Goal: Task Accomplishment & Management: Manage account settings

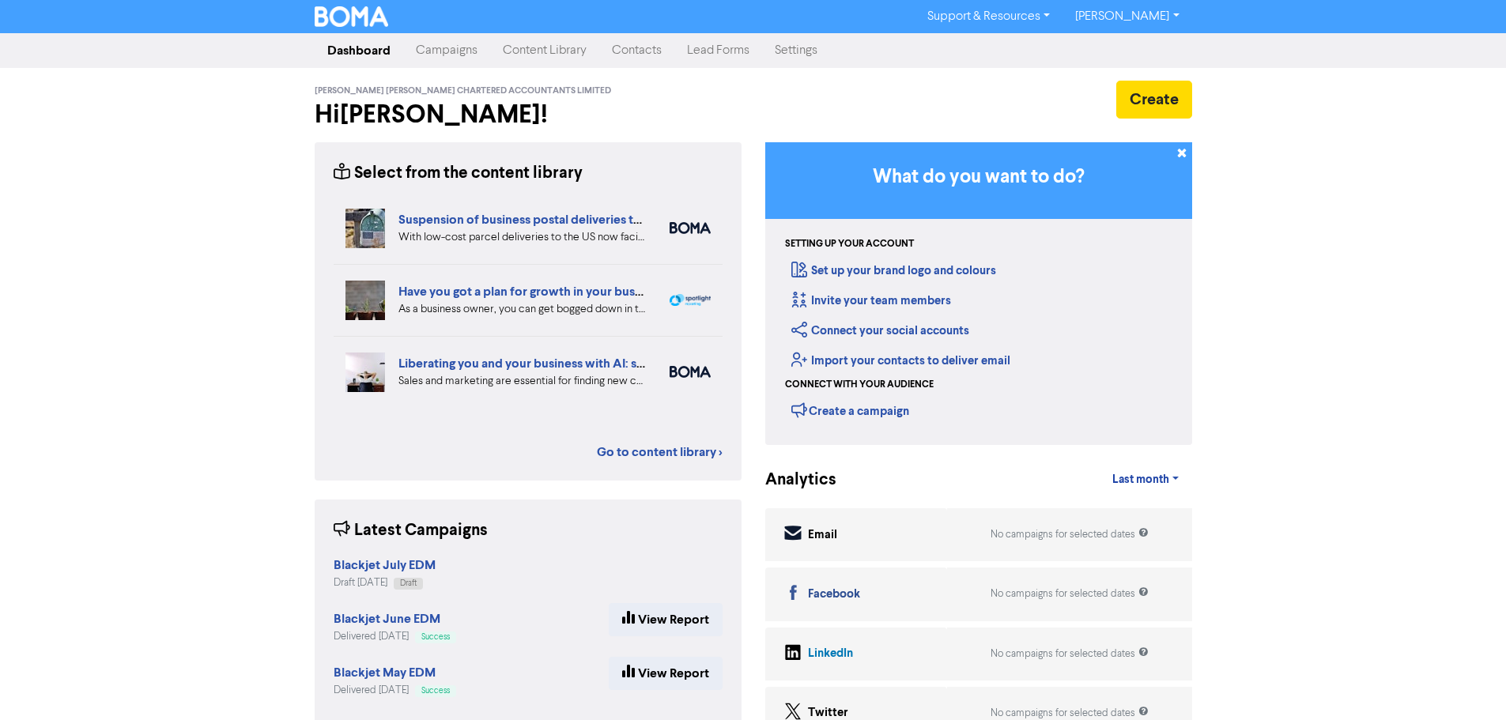
click at [645, 46] on link "Contacts" at bounding box center [636, 51] width 75 height 32
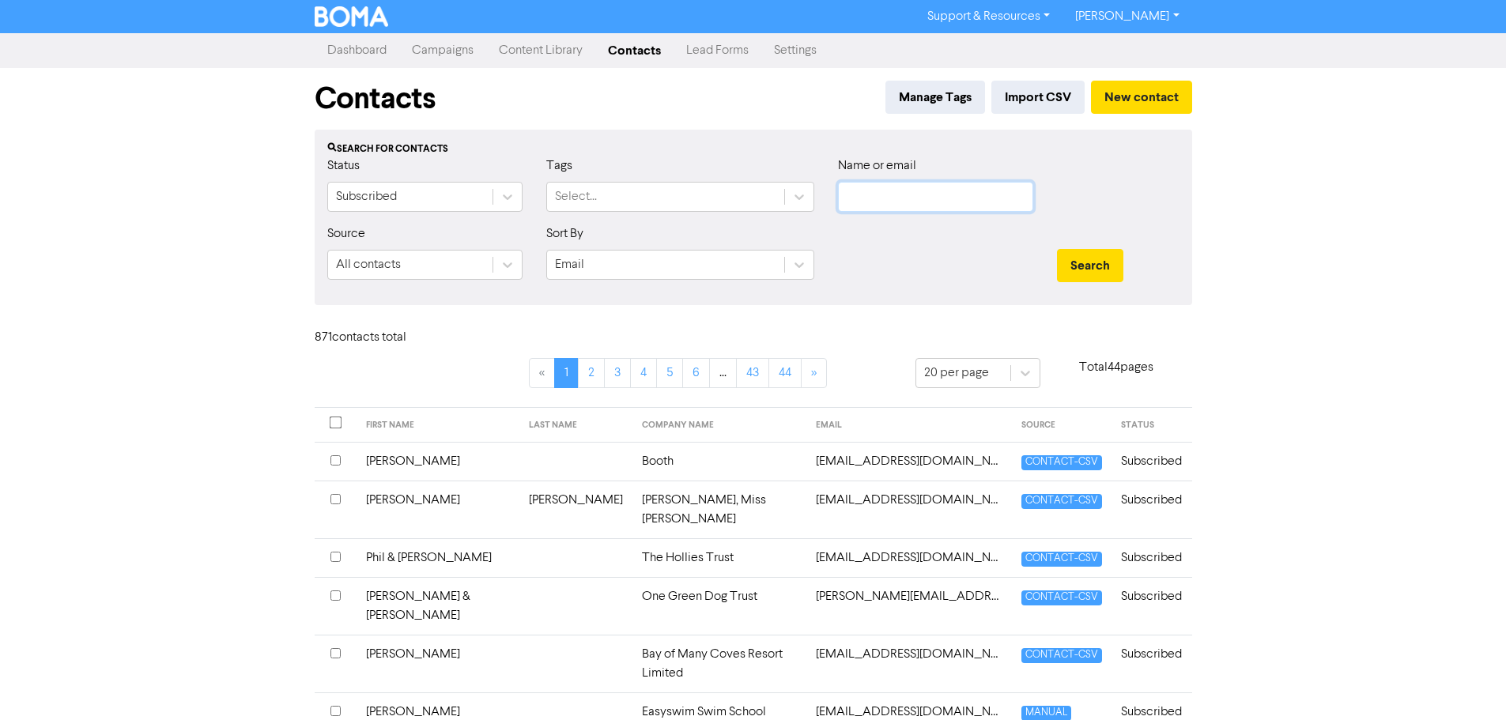
click at [911, 193] on input "text" at bounding box center [935, 197] width 195 height 30
paste input "Bassinage Bakery And Baking School Limited"
type input "Bassinage Bakery And Baking School Limited"
click at [1102, 262] on button "Search" at bounding box center [1090, 265] width 66 height 33
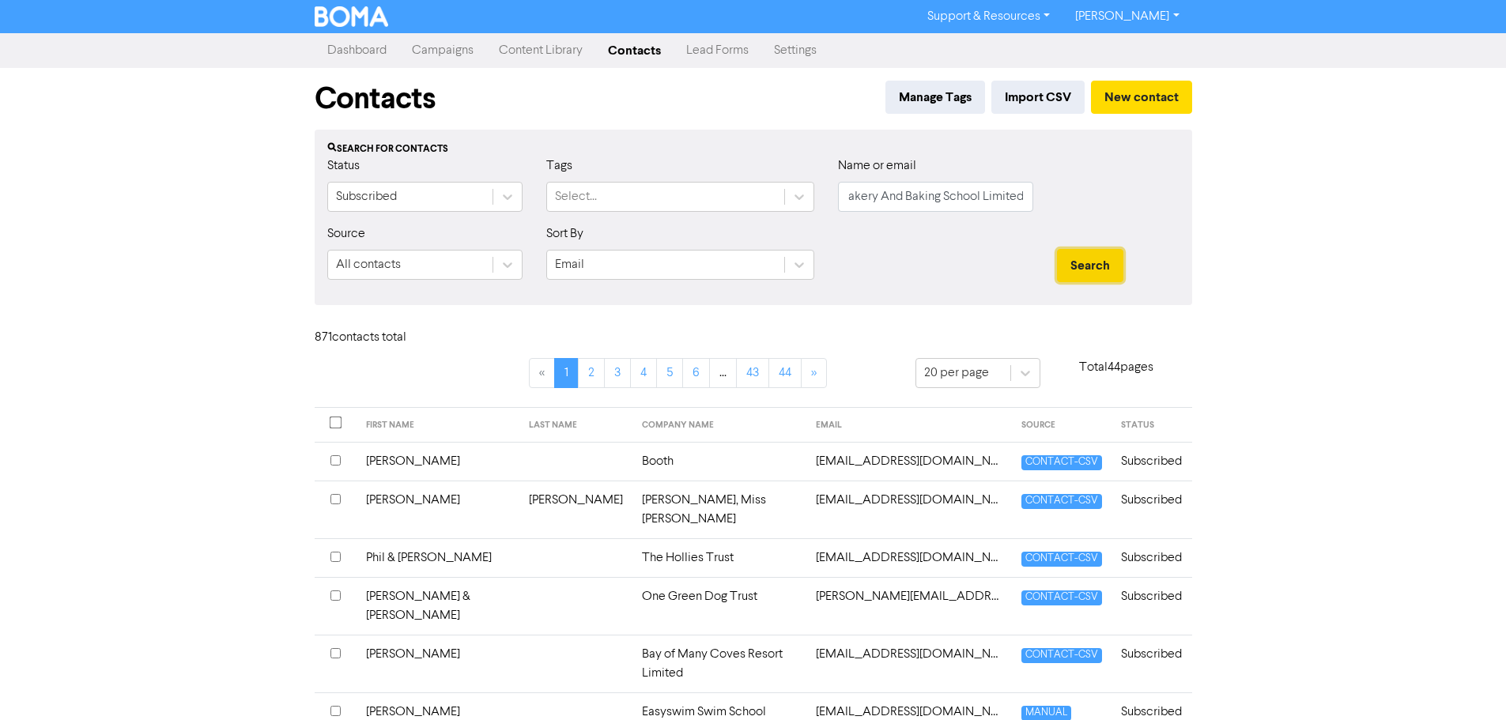
scroll to position [0, 0]
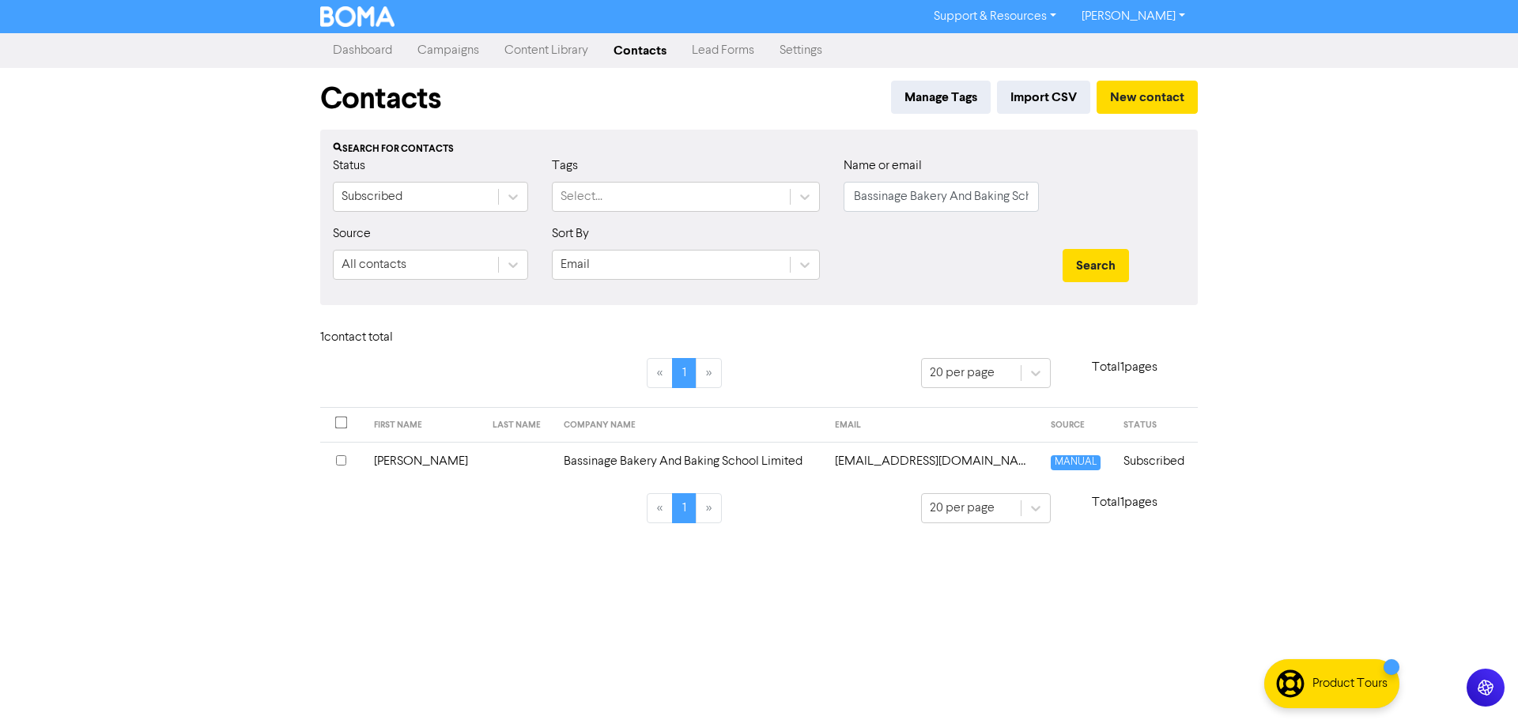
click at [788, 457] on td "Bassinage Bakery And Baking School Limited" at bounding box center [689, 461] width 271 height 39
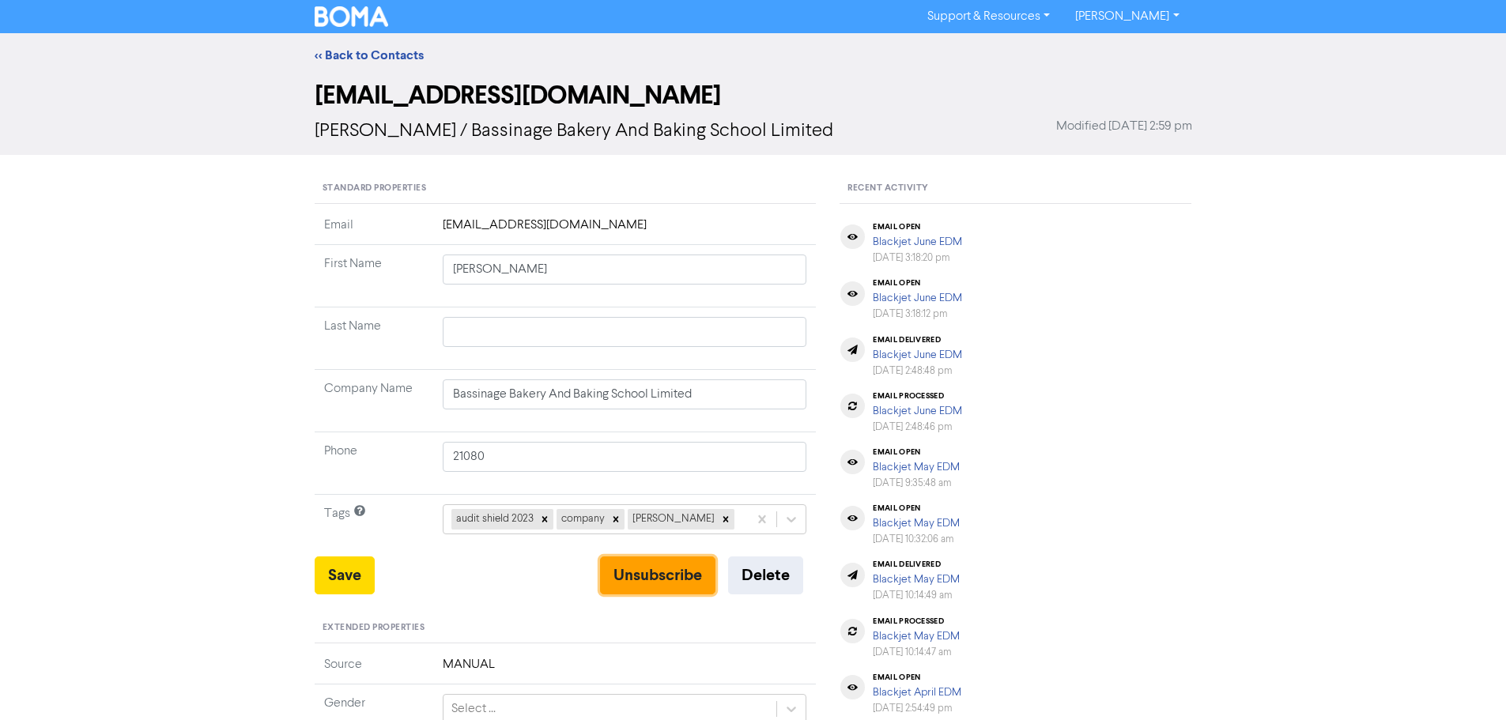
click at [640, 568] on button "Unsubscribe" at bounding box center [657, 576] width 115 height 38
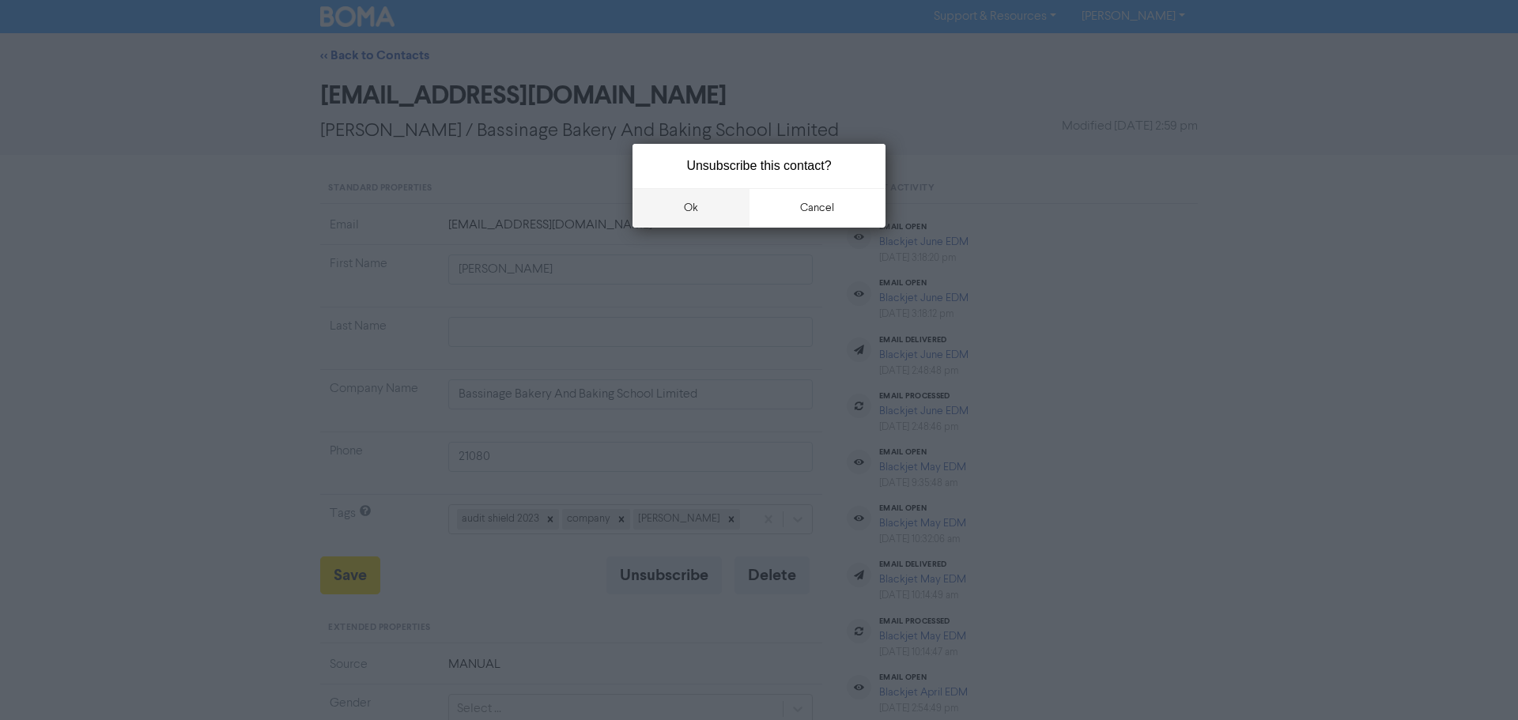
click at [722, 201] on button "ok" at bounding box center [690, 208] width 117 height 40
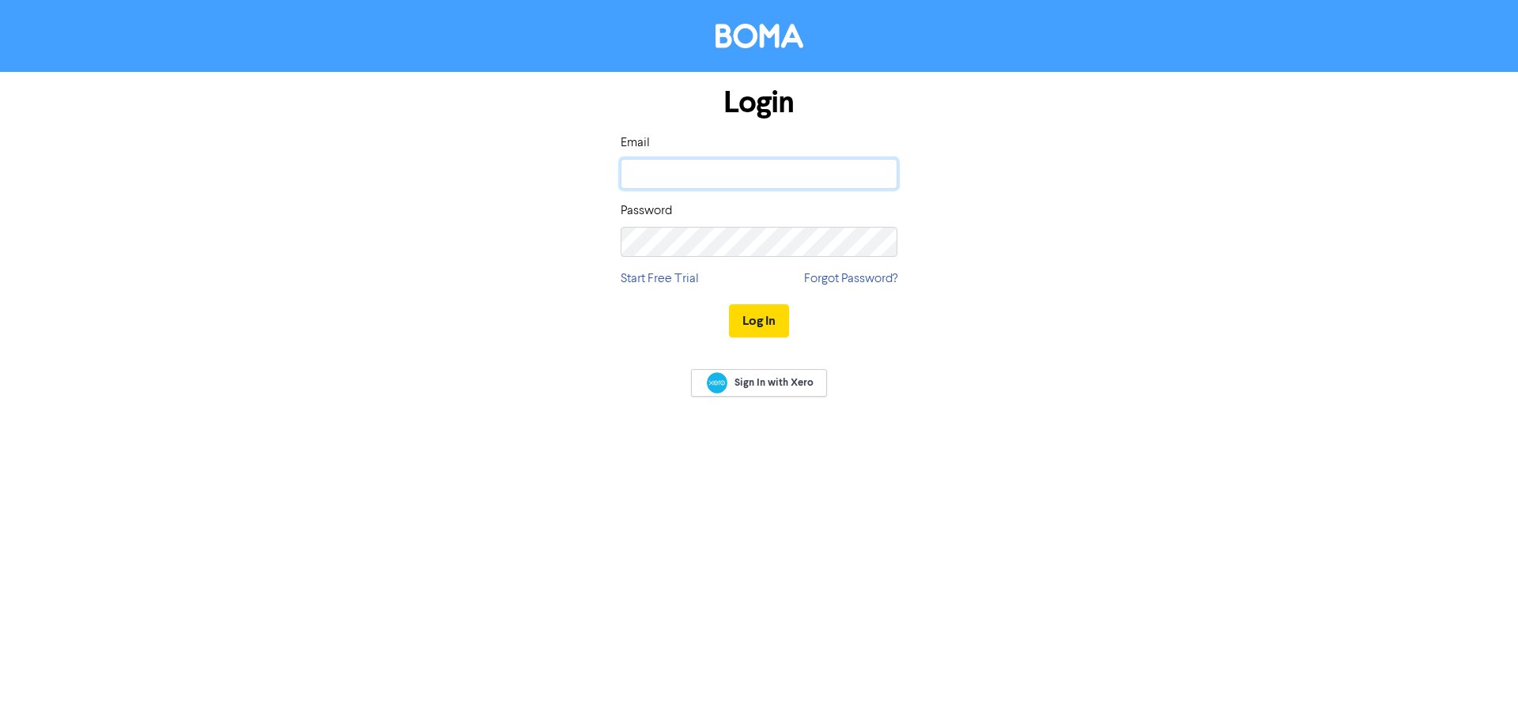
type input "[PERSON_NAME][EMAIL_ADDRESS][DOMAIN_NAME]"
click at [768, 327] on button "Log In" at bounding box center [759, 320] width 60 height 33
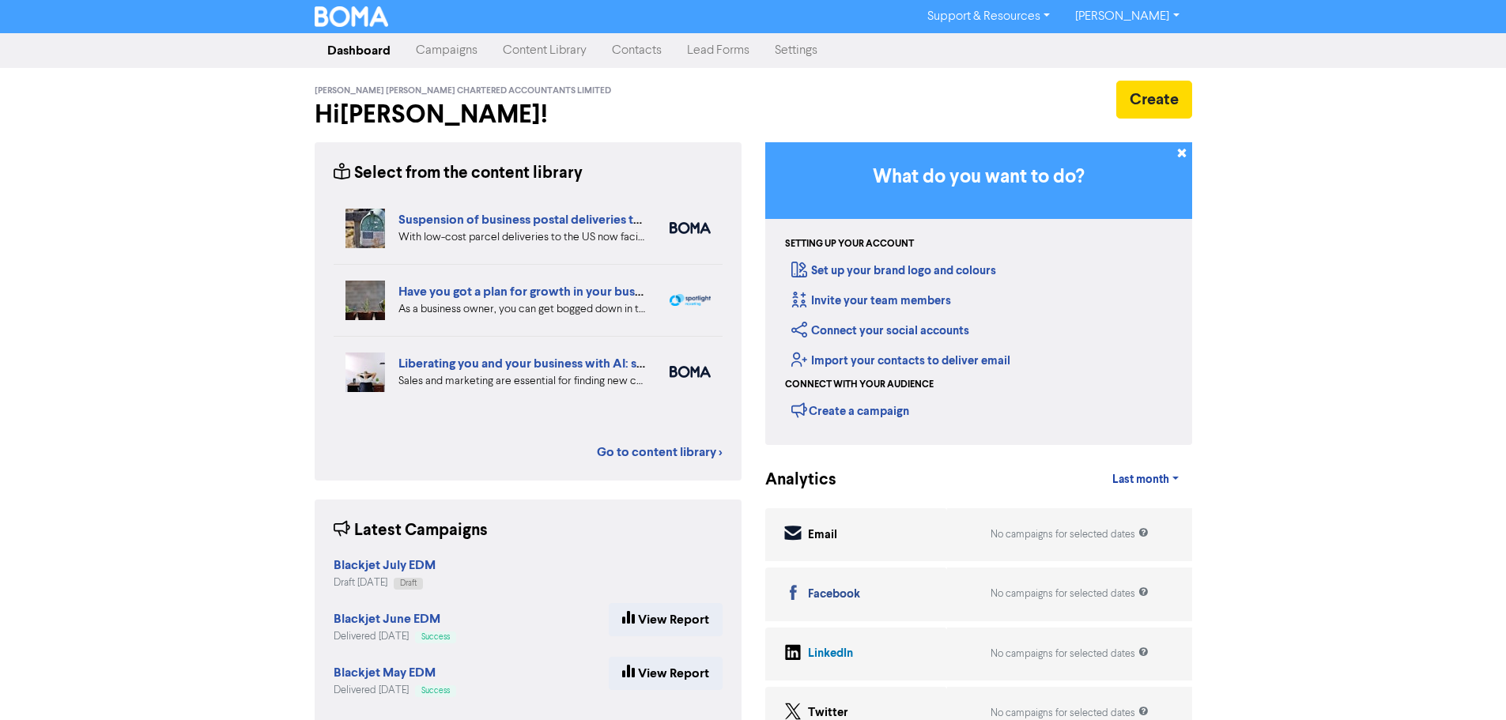
click at [621, 47] on link "Contacts" at bounding box center [636, 51] width 75 height 32
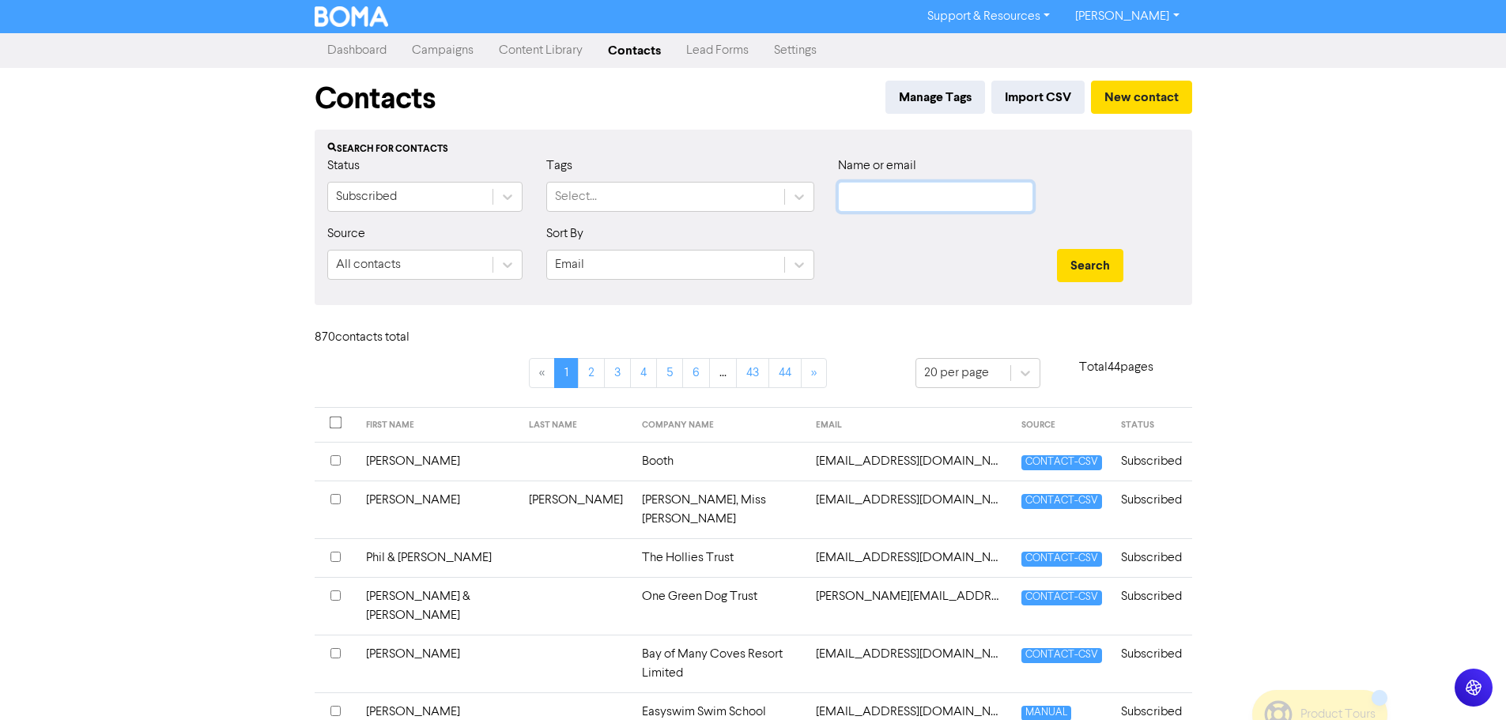
click at [877, 197] on input "text" at bounding box center [935, 197] width 195 height 30
paste input "Veronika Poddubska"
type input "Veronika Poddubska"
click at [1084, 255] on button "Search" at bounding box center [1090, 265] width 66 height 33
